Goal: Communication & Community: Answer question/provide support

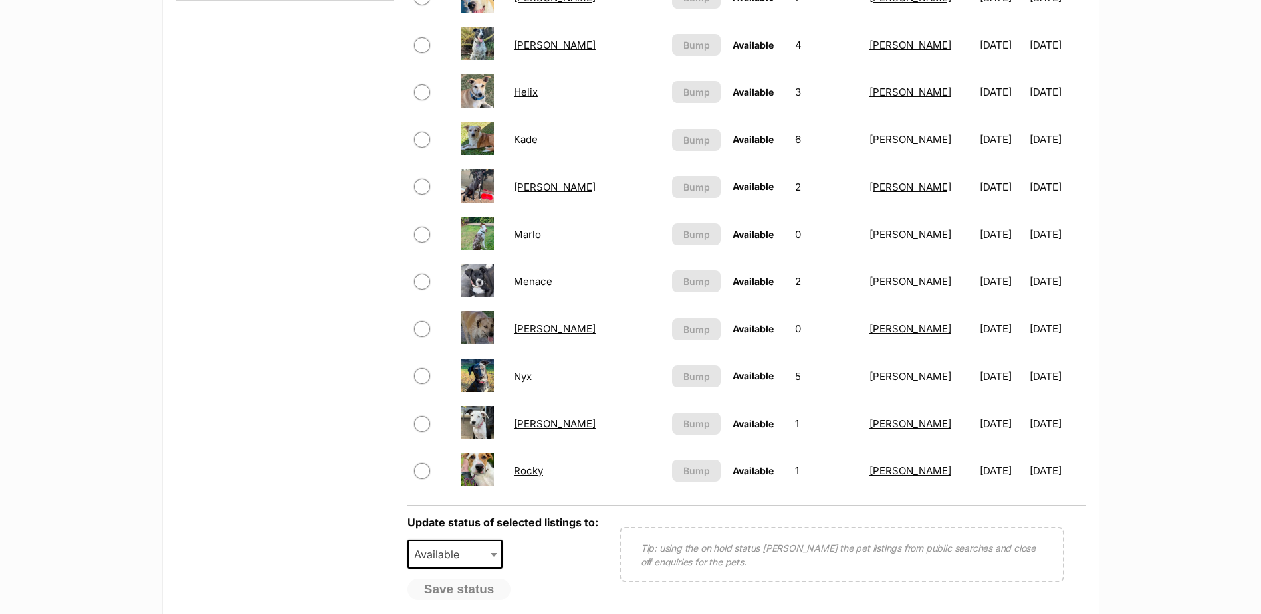
drag, startPoint x: 0, startPoint y: 0, endPoint x: 557, endPoint y: 283, distance: 624.5
click at [553, 283] on link "Menace" at bounding box center [533, 281] width 39 height 13
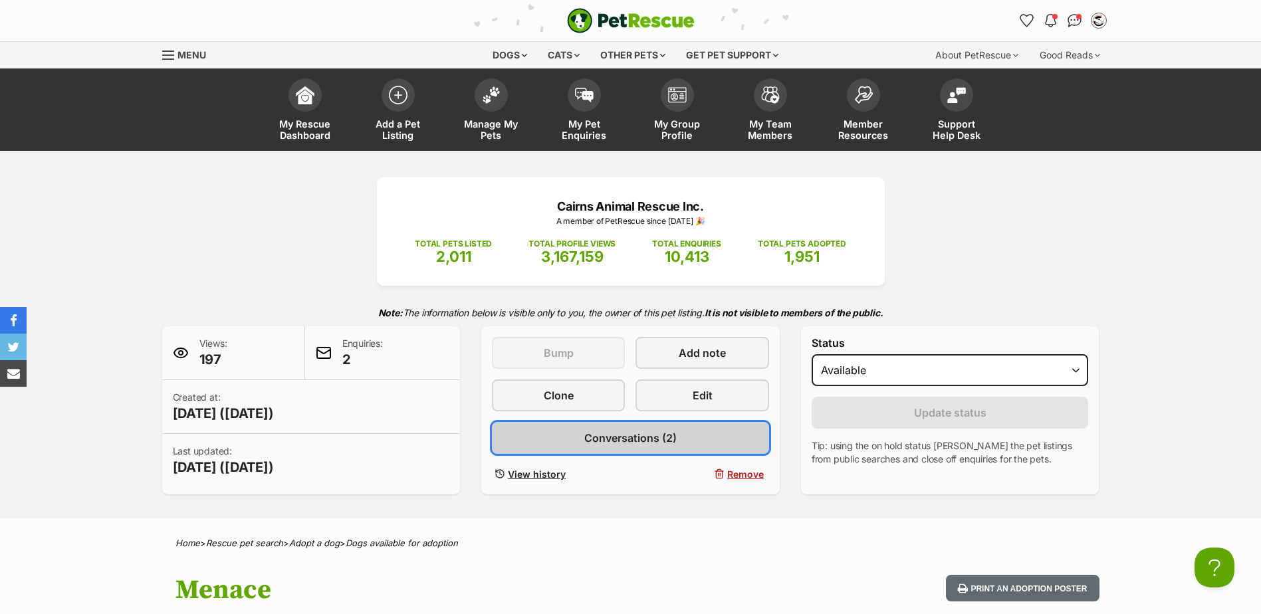
click at [660, 443] on span "Conversations (2)" at bounding box center [630, 438] width 92 height 16
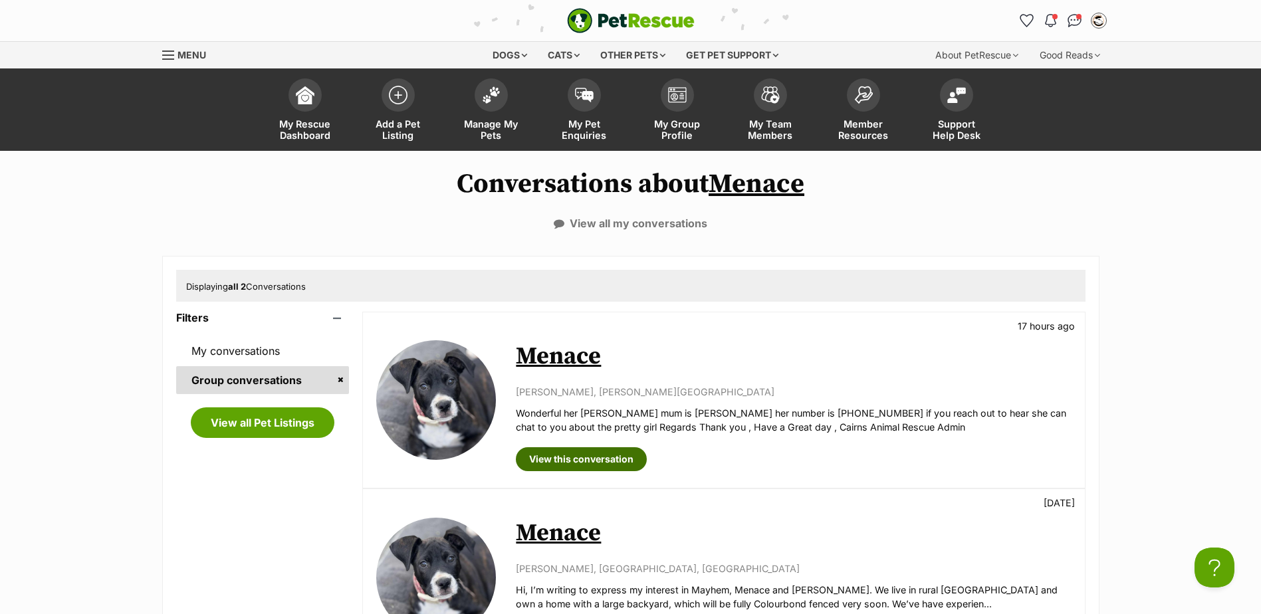
click at [612, 457] on link "View this conversation" at bounding box center [581, 459] width 131 height 24
